Goal: Task Accomplishment & Management: Use online tool/utility

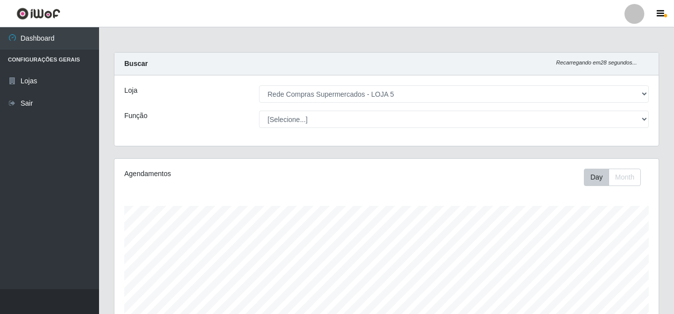
select select "397"
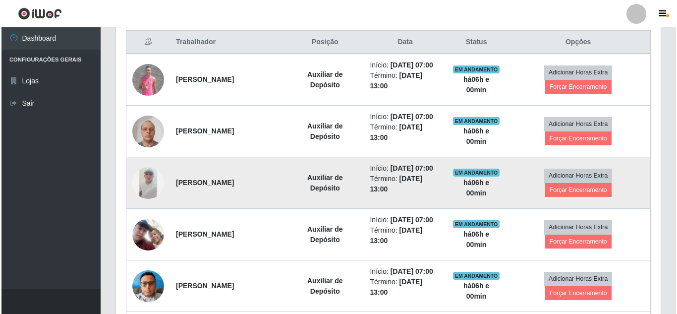
scroll to position [379, 0]
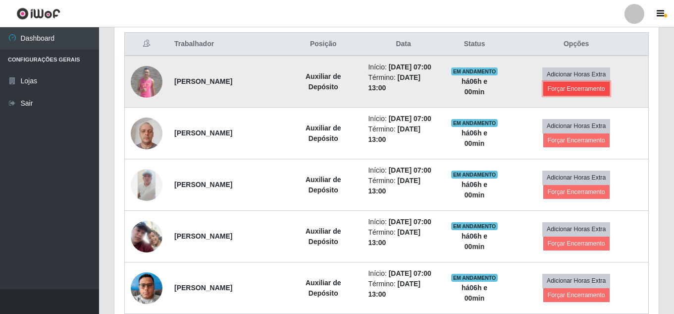
click at [562, 85] on button "Forçar Encerramento" at bounding box center [577, 89] width 66 height 14
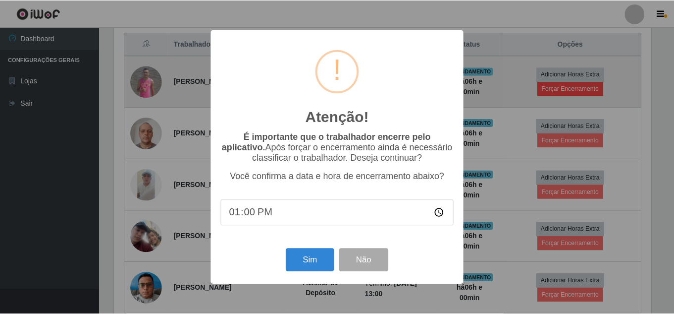
scroll to position [206, 540]
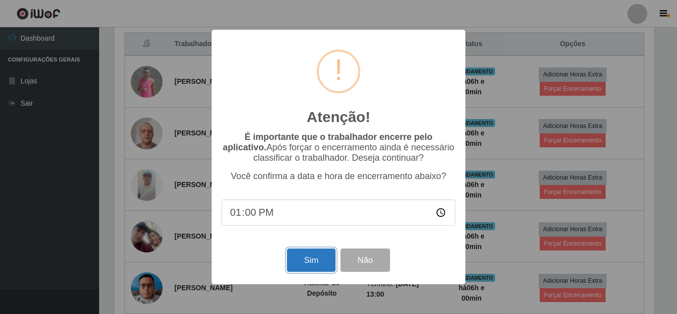
click at [317, 261] on button "Sim" at bounding box center [311, 259] width 48 height 23
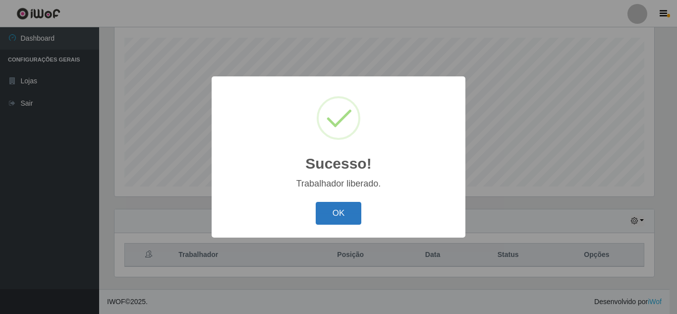
click at [335, 213] on button "OK" at bounding box center [339, 213] width 46 height 23
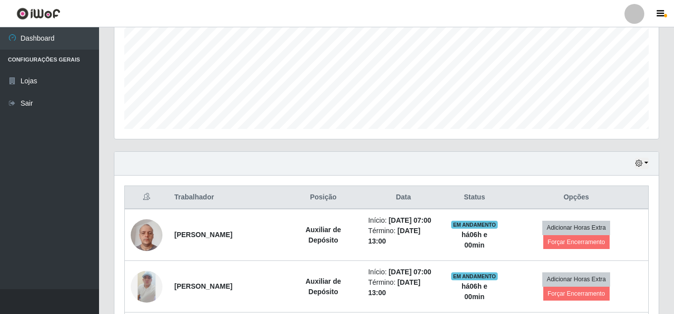
scroll to position [317, 0]
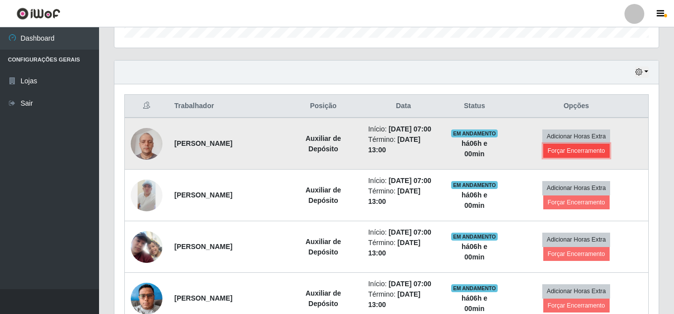
click at [589, 150] on button "Forçar Encerramento" at bounding box center [577, 151] width 66 height 14
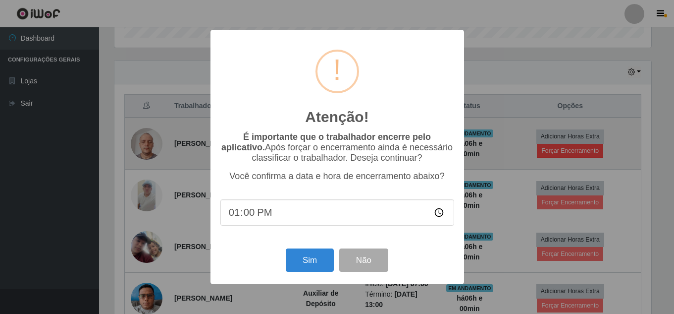
scroll to position [206, 540]
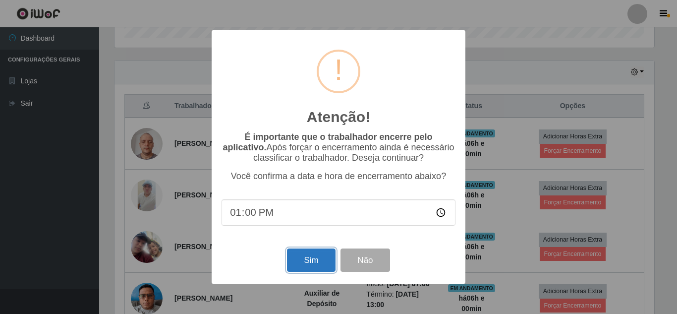
click at [313, 272] on button "Sim" at bounding box center [311, 259] width 48 height 23
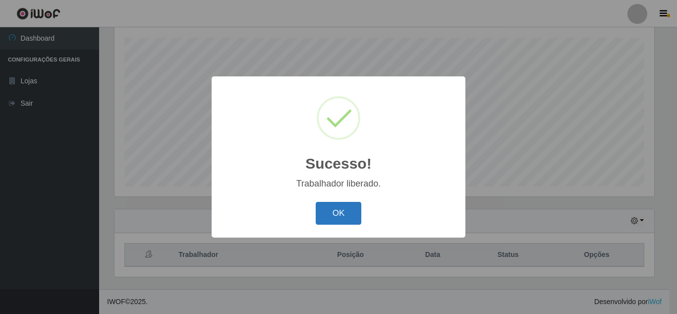
click at [348, 220] on button "OK" at bounding box center [339, 213] width 46 height 23
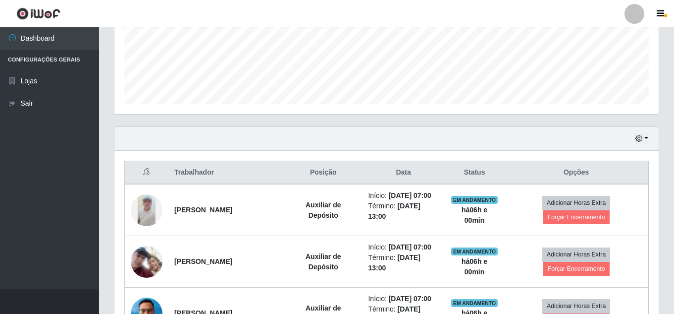
scroll to position [317, 0]
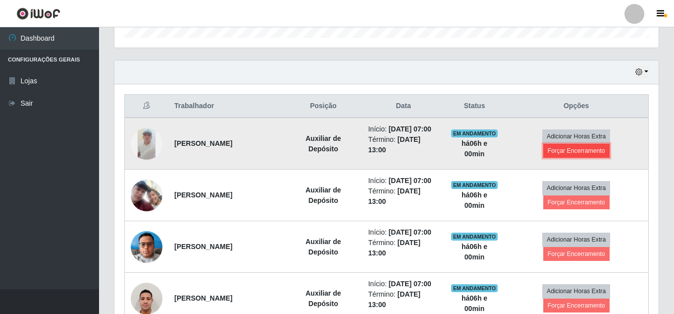
click at [556, 146] on button "Forçar Encerramento" at bounding box center [577, 151] width 66 height 14
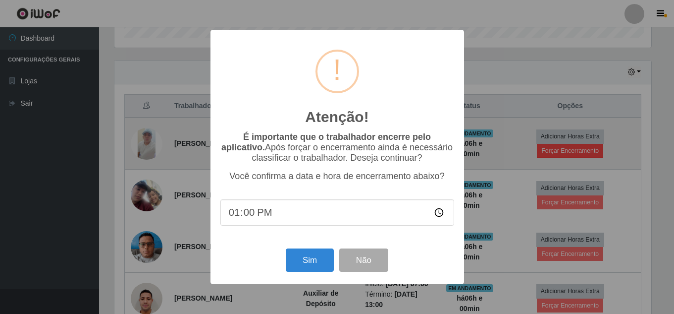
scroll to position [206, 540]
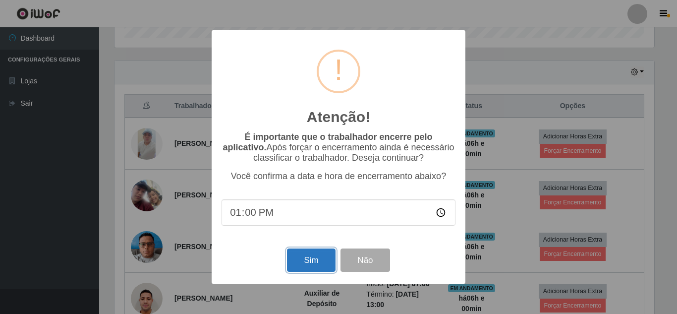
click at [303, 265] on button "Sim" at bounding box center [311, 259] width 48 height 23
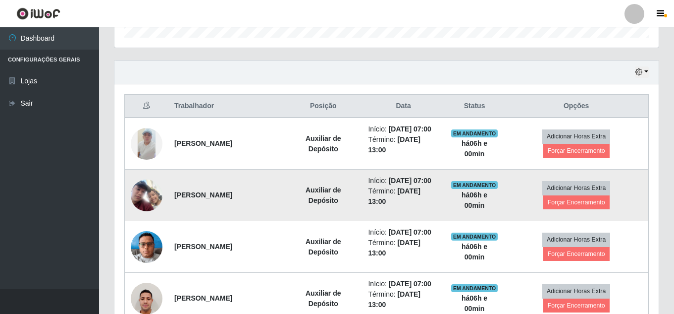
scroll to position [0, 0]
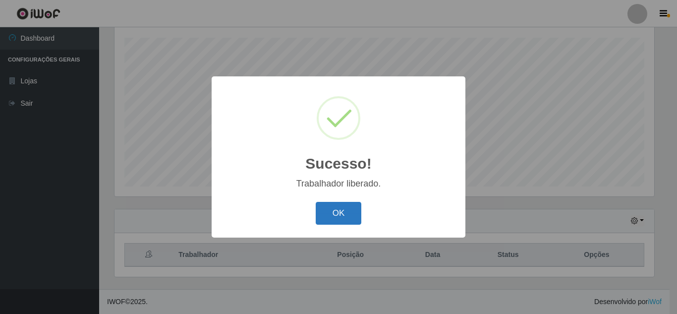
click at [334, 216] on button "OK" at bounding box center [339, 213] width 46 height 23
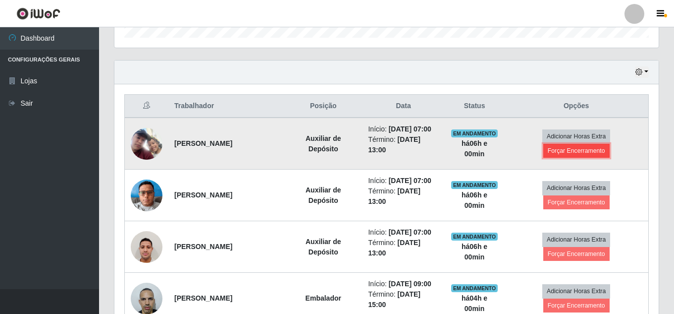
click at [551, 148] on button "Forçar Encerramento" at bounding box center [577, 151] width 66 height 14
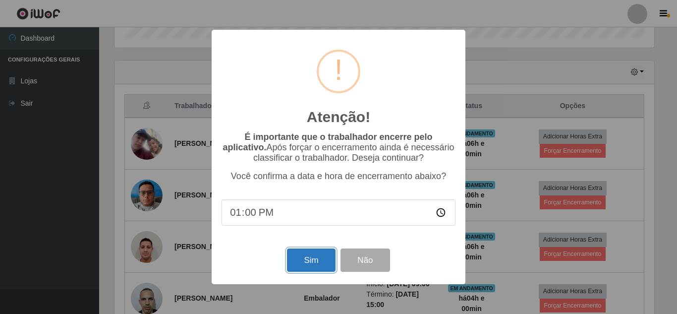
click at [315, 259] on button "Sim" at bounding box center [311, 259] width 48 height 23
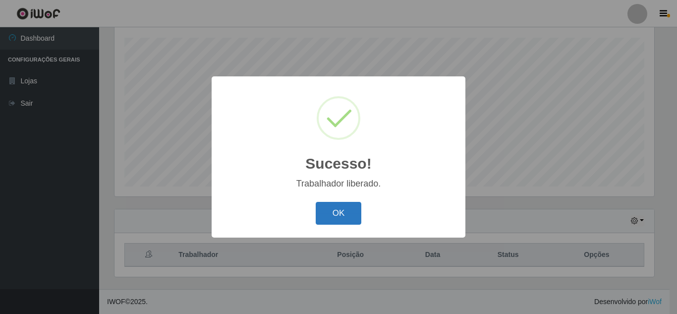
click at [330, 214] on button "OK" at bounding box center [339, 213] width 46 height 23
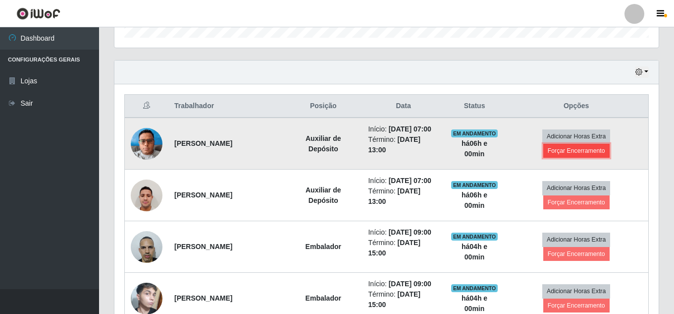
click at [558, 150] on button "Forçar Encerramento" at bounding box center [577, 151] width 66 height 14
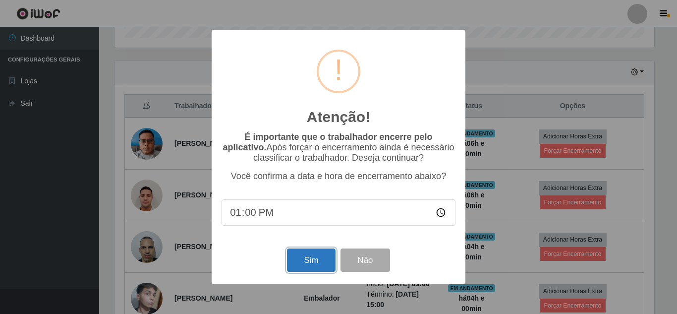
click at [313, 256] on button "Sim" at bounding box center [311, 259] width 48 height 23
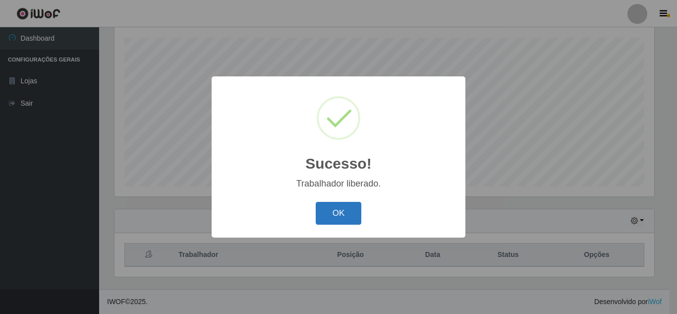
click at [337, 210] on button "OK" at bounding box center [339, 213] width 46 height 23
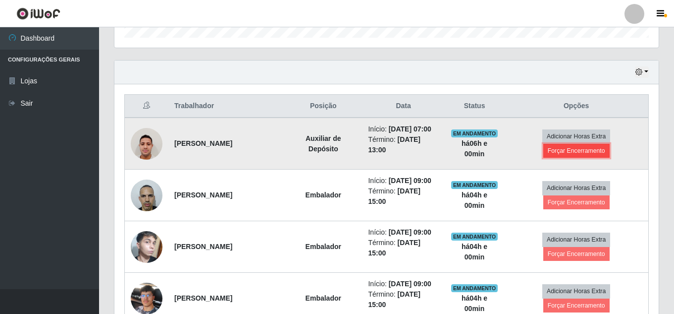
click at [565, 151] on button "Forçar Encerramento" at bounding box center [577, 151] width 66 height 14
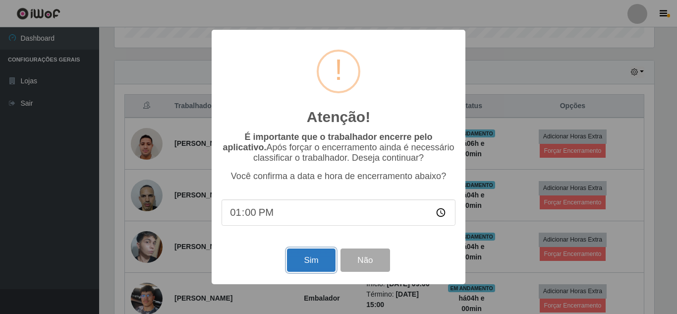
click at [301, 251] on button "Sim" at bounding box center [311, 259] width 48 height 23
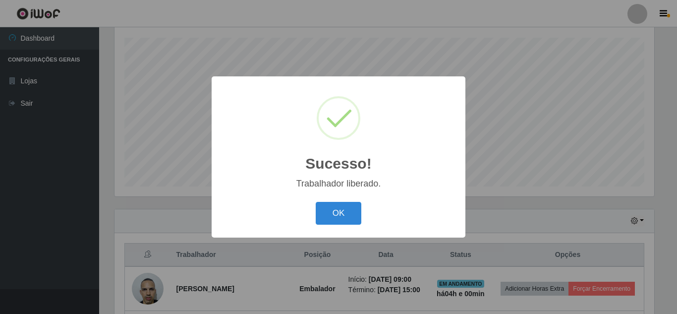
drag, startPoint x: 336, startPoint y: 206, endPoint x: 349, endPoint y: 207, distance: 12.9
click at [337, 206] on button "OK" at bounding box center [339, 213] width 46 height 23
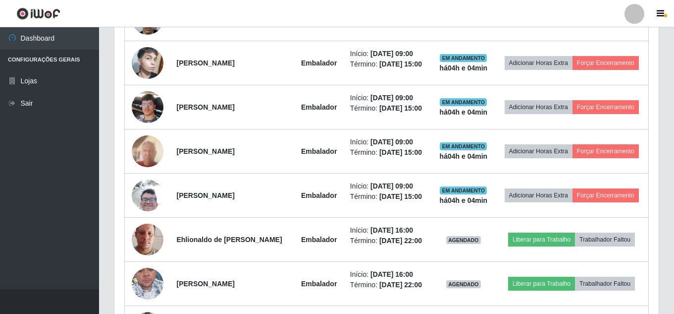
scroll to position [455, 0]
